Goal: Information Seeking & Learning: Learn about a topic

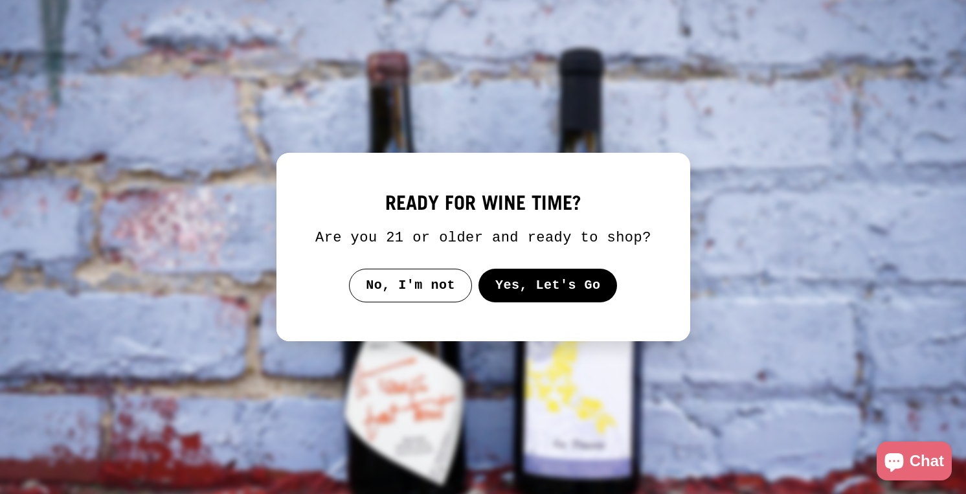
click at [518, 292] on button "Yes, Let's Go" at bounding box center [547, 286] width 139 height 34
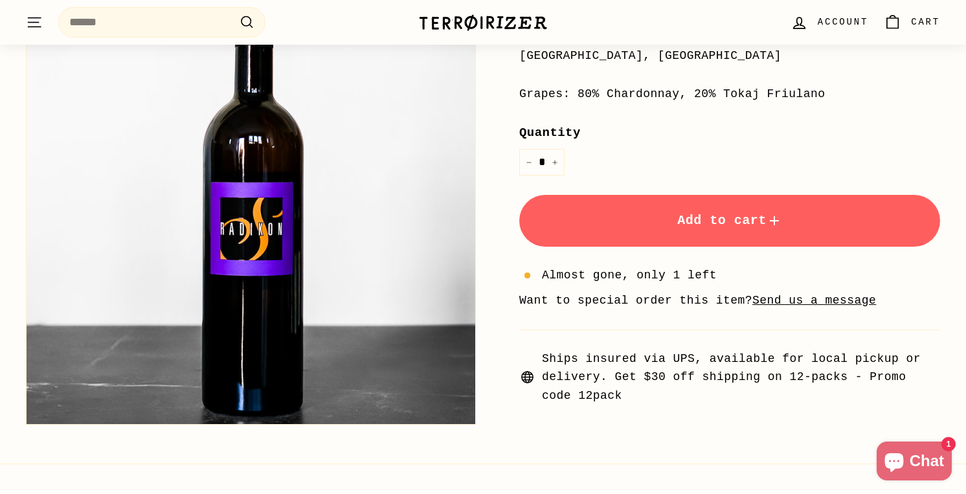
scroll to position [353, 0]
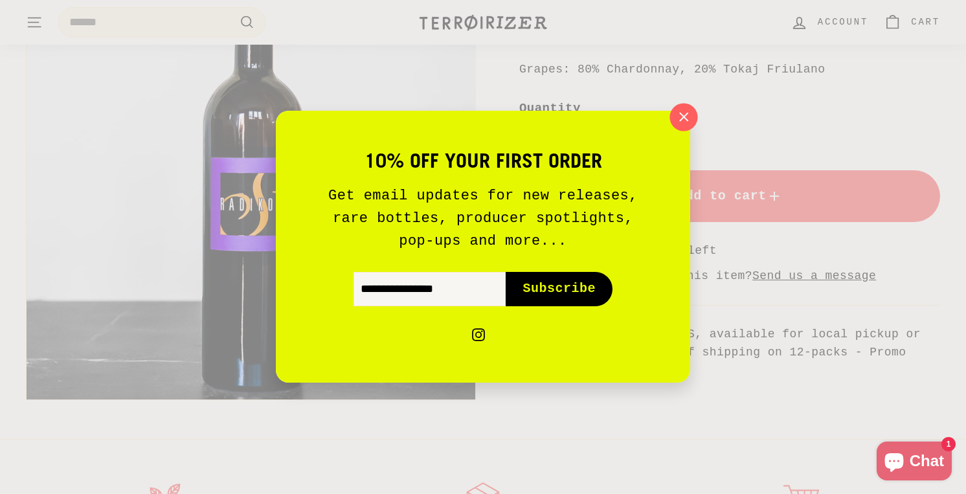
click at [689, 118] on icon "button" at bounding box center [683, 116] width 19 height 19
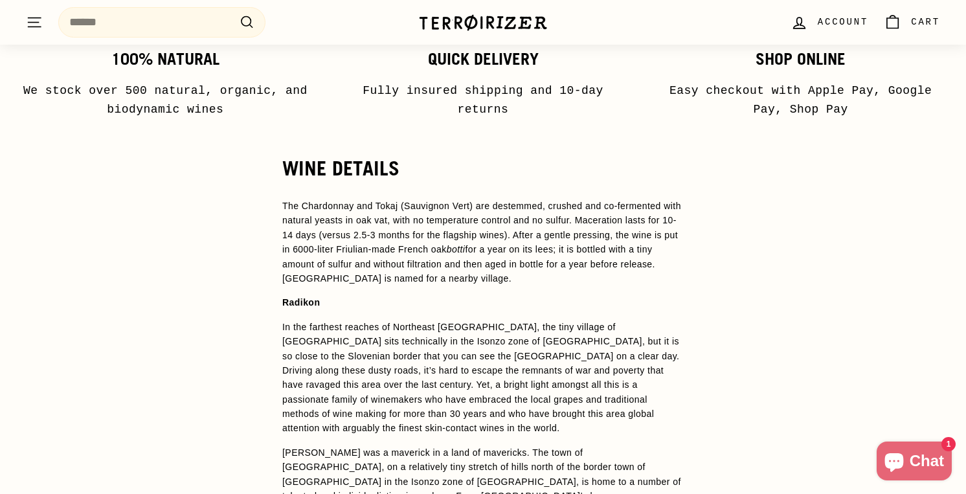
scroll to position [836, 0]
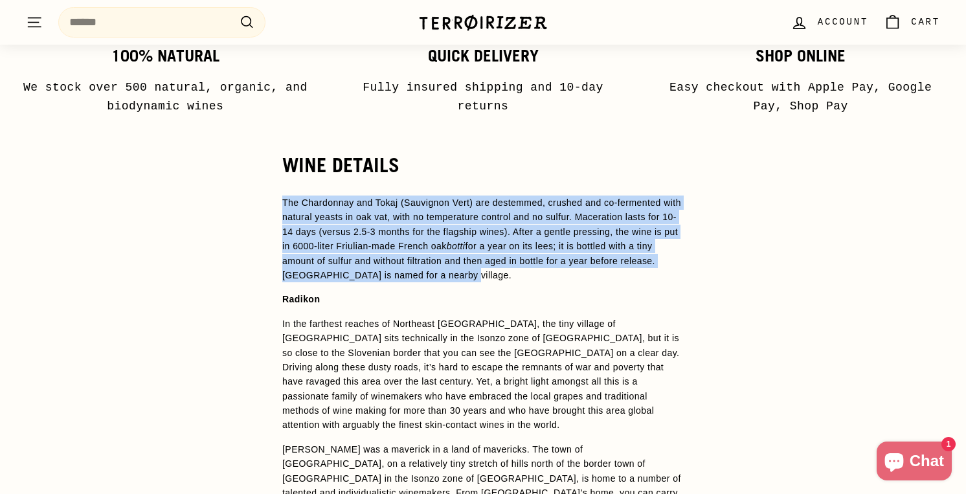
drag, startPoint x: 507, startPoint y: 269, endPoint x: 281, endPoint y: 190, distance: 239.5
drag, startPoint x: 281, startPoint y: 190, endPoint x: 558, endPoint y: 268, distance: 287.9
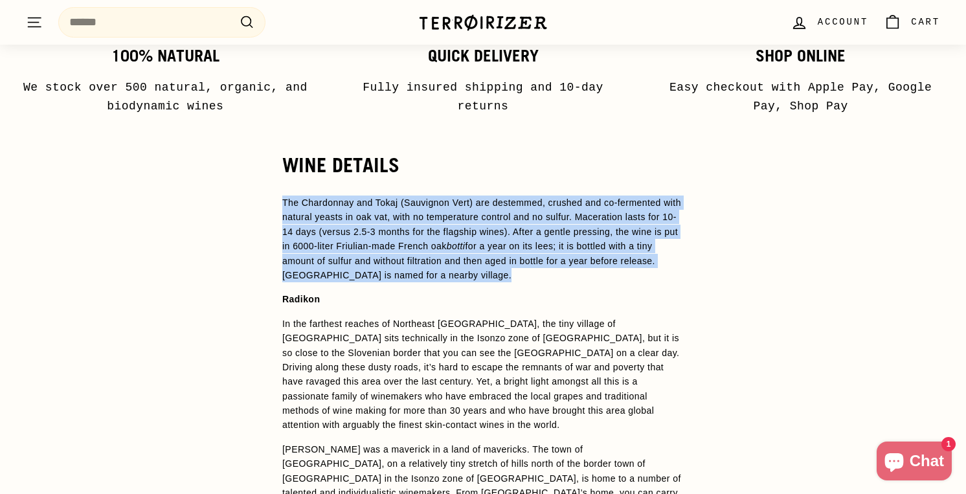
click at [558, 268] on p "The Chardonnay and Tokaj (Sauvignon Vert) are destemmed, crushed and co-ferment…" at bounding box center [482, 238] width 401 height 87
drag, startPoint x: 558, startPoint y: 268, endPoint x: 280, endPoint y: 162, distance: 297.7
drag, startPoint x: 280, startPoint y: 162, endPoint x: 558, endPoint y: 263, distance: 295.9
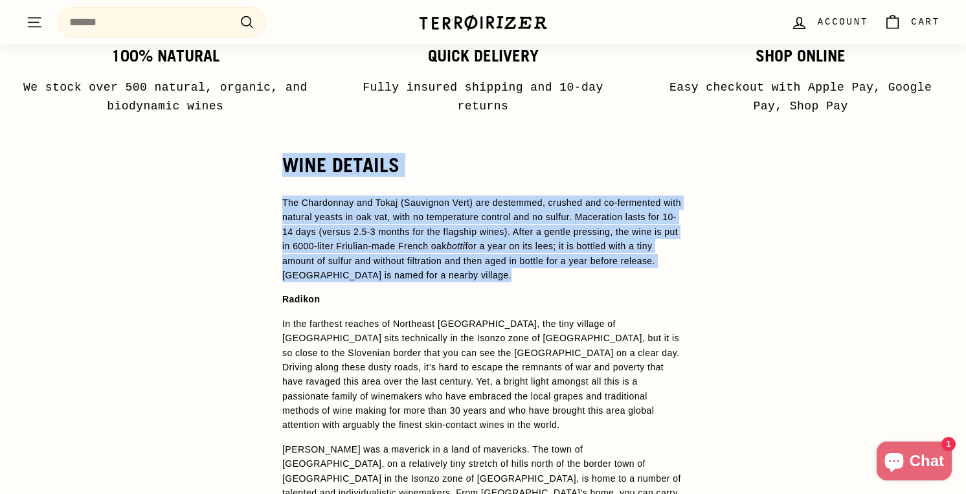
click at [557, 262] on p "The Chardonnay and Tokaj (Sauvignon Vert) are destemmed, crushed and co-ferment…" at bounding box center [482, 238] width 401 height 87
drag, startPoint x: 557, startPoint y: 262, endPoint x: 254, endPoint y: 171, distance: 316.4
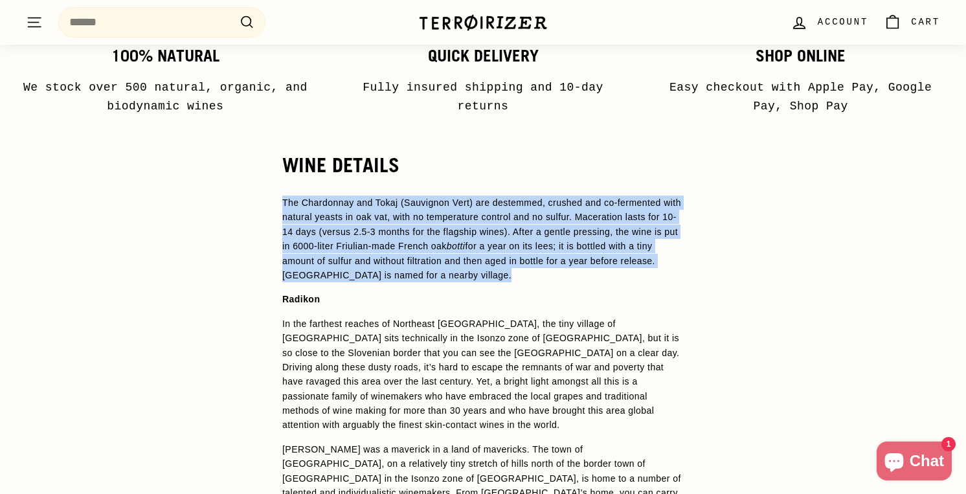
drag, startPoint x: 254, startPoint y: 171, endPoint x: 561, endPoint y: 265, distance: 320.4
click at [559, 264] on p "The Chardonnay and Tokaj (Sauvignon Vert) are destemmed, crushed and co-ferment…" at bounding box center [482, 238] width 401 height 87
drag, startPoint x: 559, startPoint y: 264, endPoint x: 262, endPoint y: 170, distance: 311.8
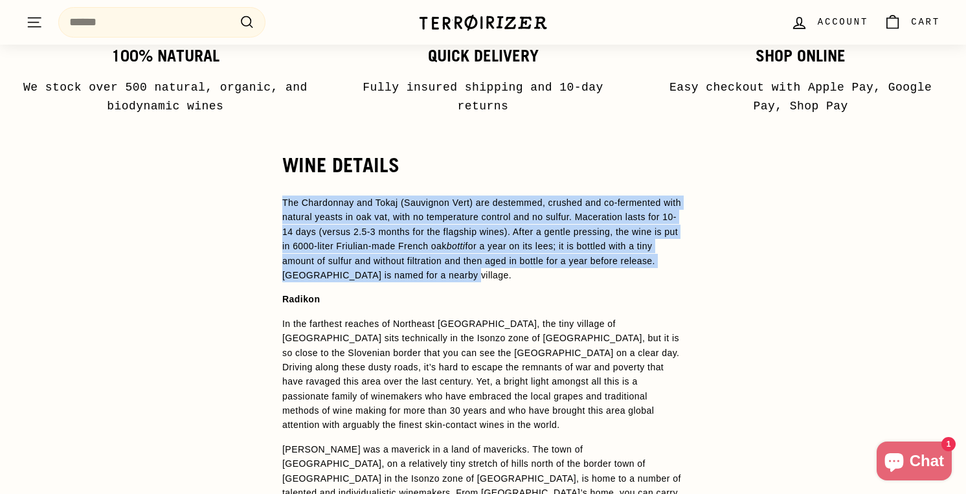
drag, startPoint x: 262, startPoint y: 170, endPoint x: 559, endPoint y: 261, distance: 310.8
click at [559, 261] on p "The Chardonnay and Tokaj (Sauvignon Vert) are destemmed, crushed and co-ferment…" at bounding box center [482, 238] width 401 height 87
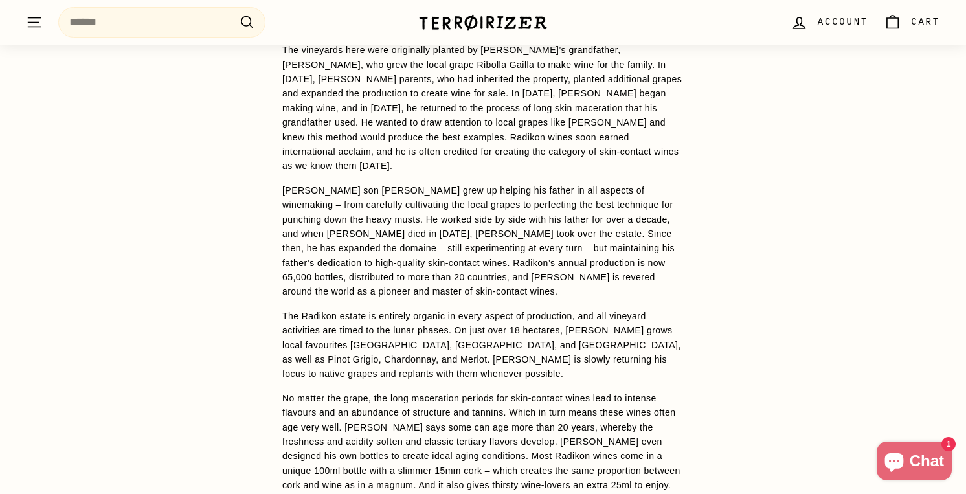
scroll to position [1196, 0]
